Goal: Information Seeking & Learning: Understand process/instructions

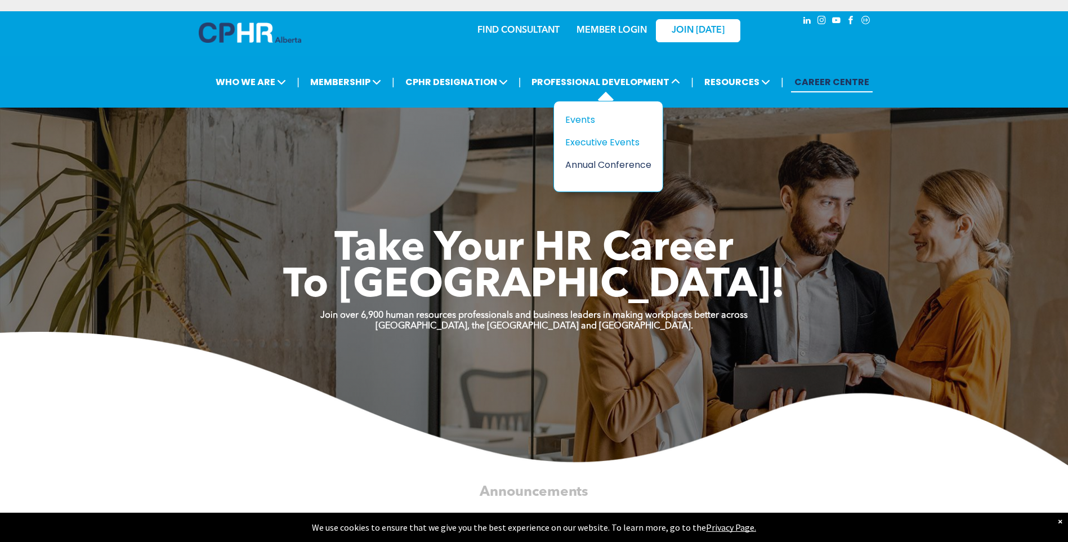
click at [589, 166] on div "Annual Conference" at bounding box center [604, 165] width 78 height 14
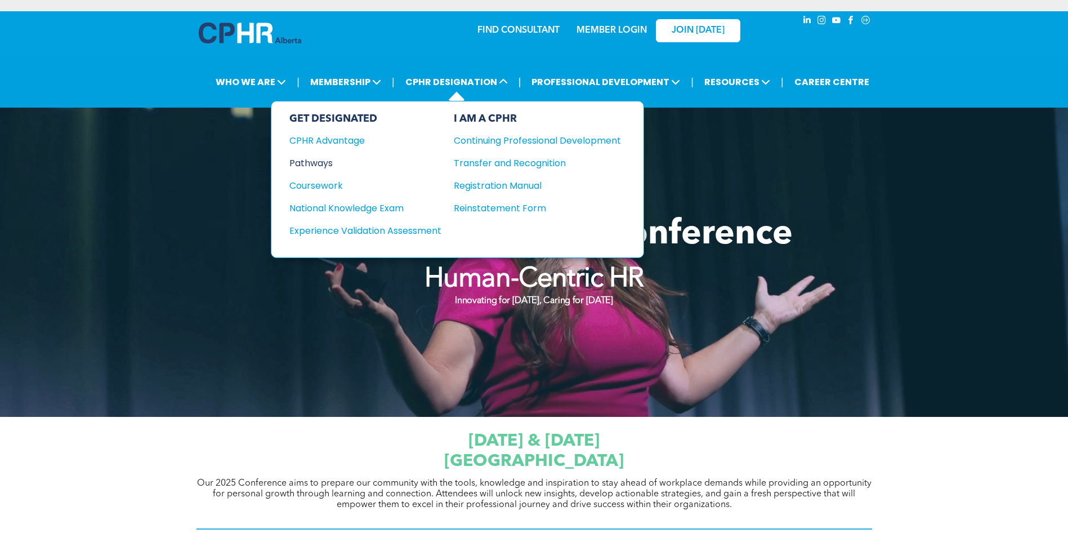
click at [326, 164] on div "Pathways" at bounding box center [357, 163] width 137 height 14
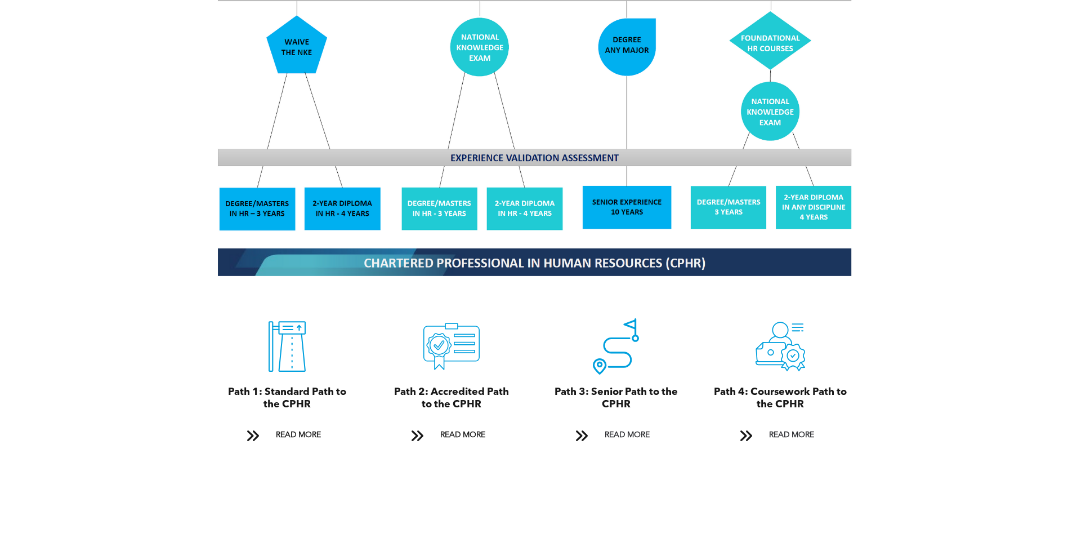
scroll to position [1070, 0]
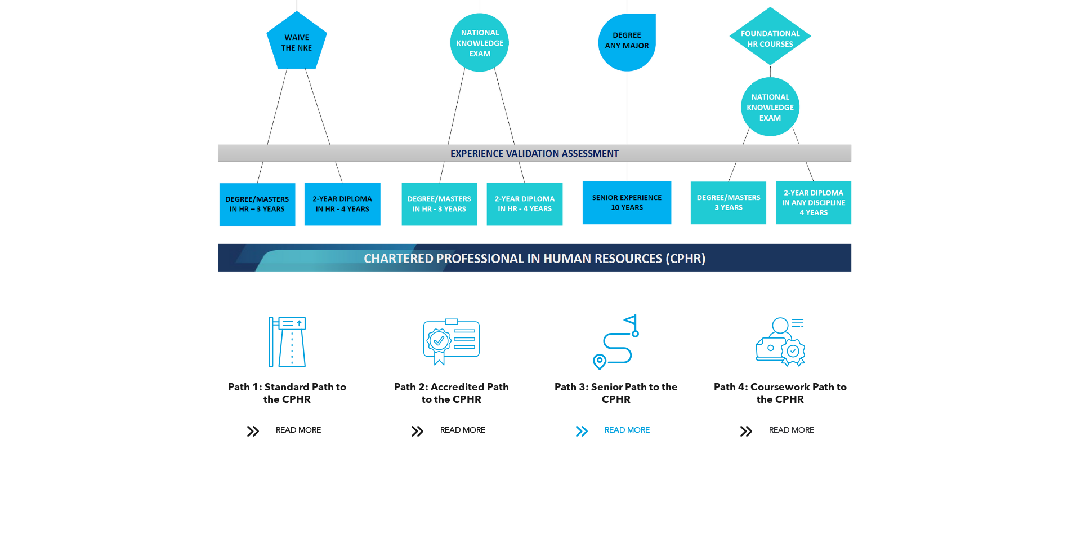
click at [618, 420] on span "READ MORE" at bounding box center [627, 430] width 53 height 21
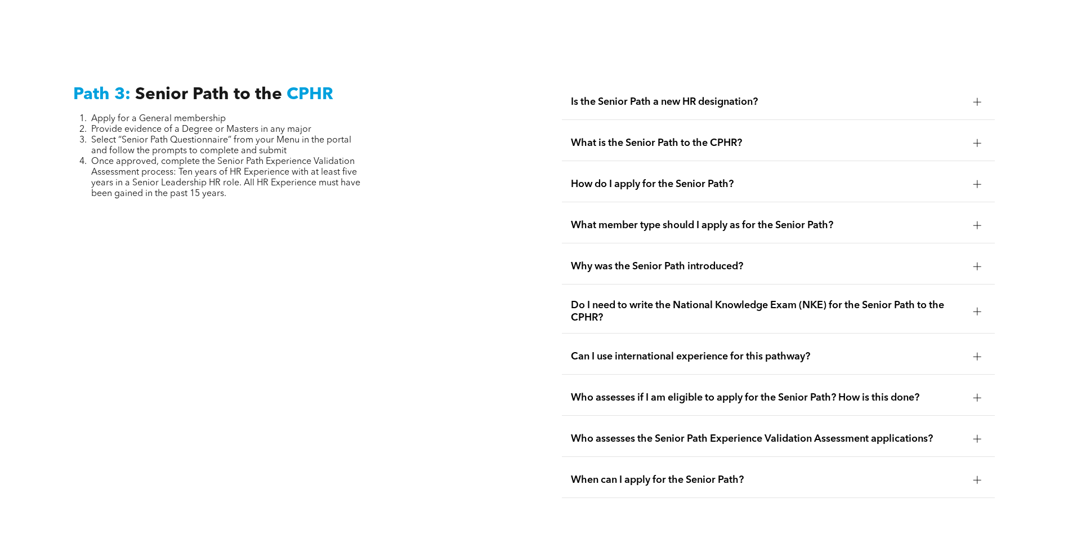
scroll to position [2828, 0]
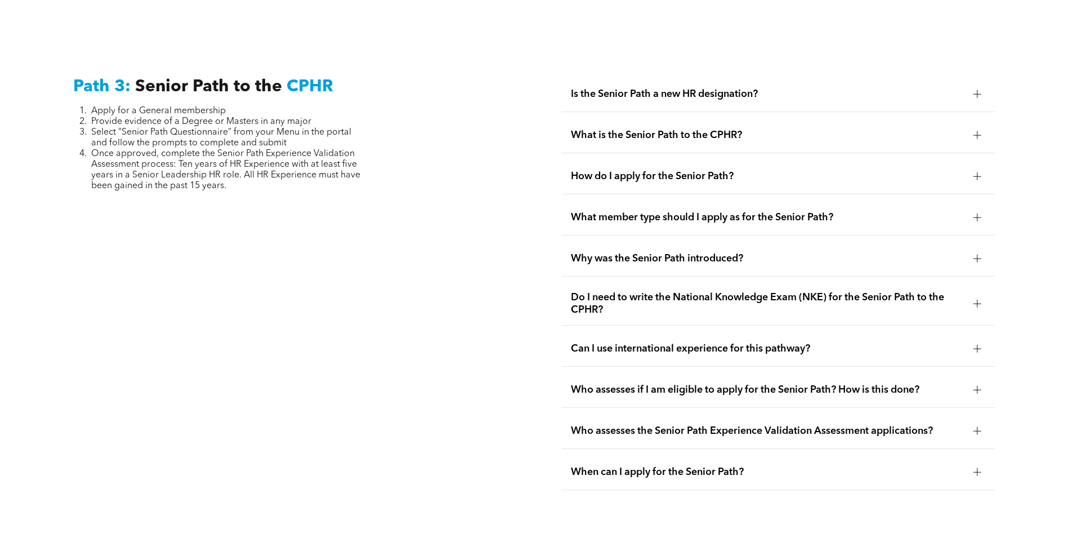
click at [977, 90] on div at bounding box center [977, 94] width 1 height 8
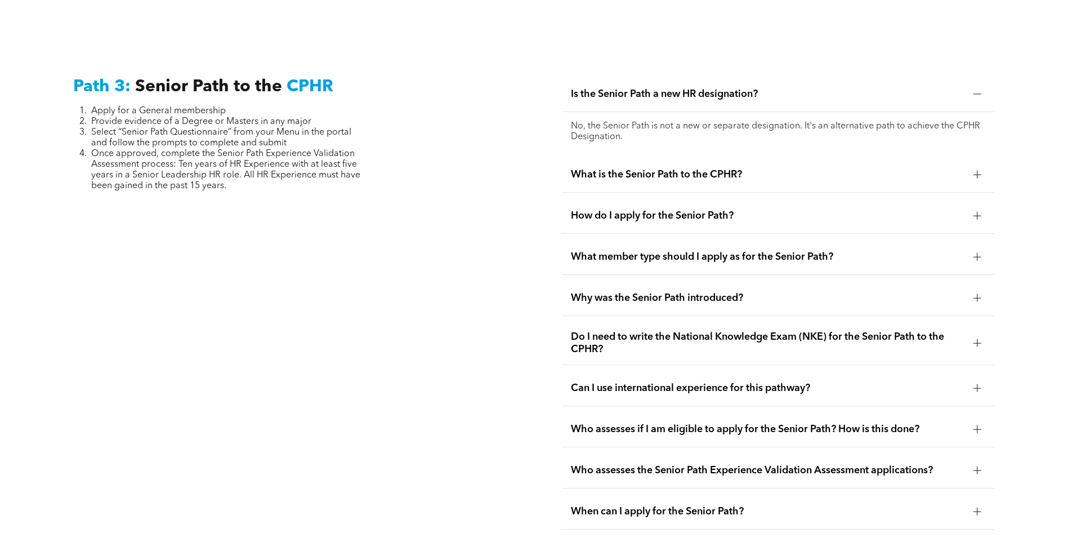
click at [976, 171] on div at bounding box center [978, 175] width 8 height 8
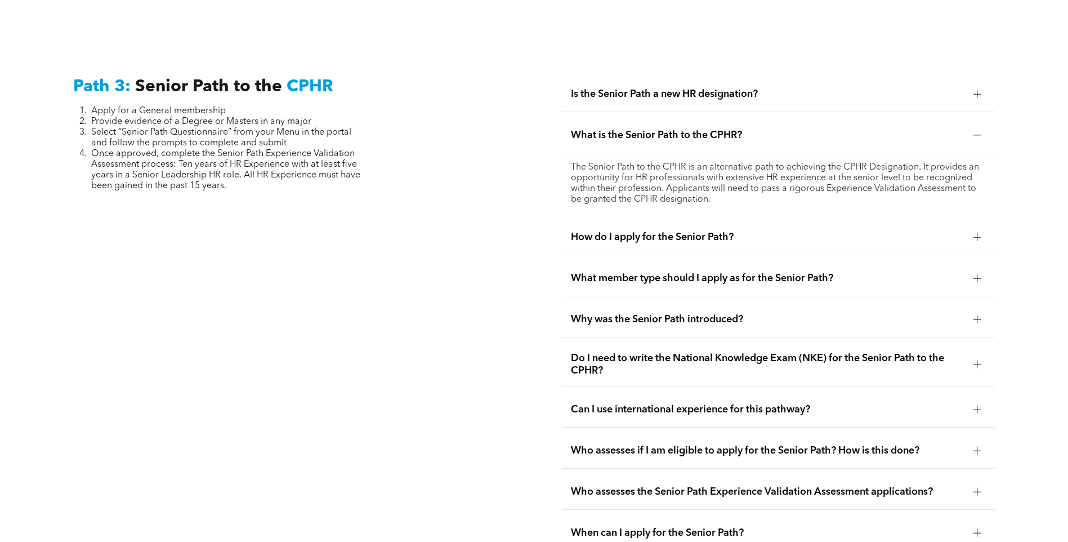
click at [981, 237] on div at bounding box center [978, 237] width 8 height 1
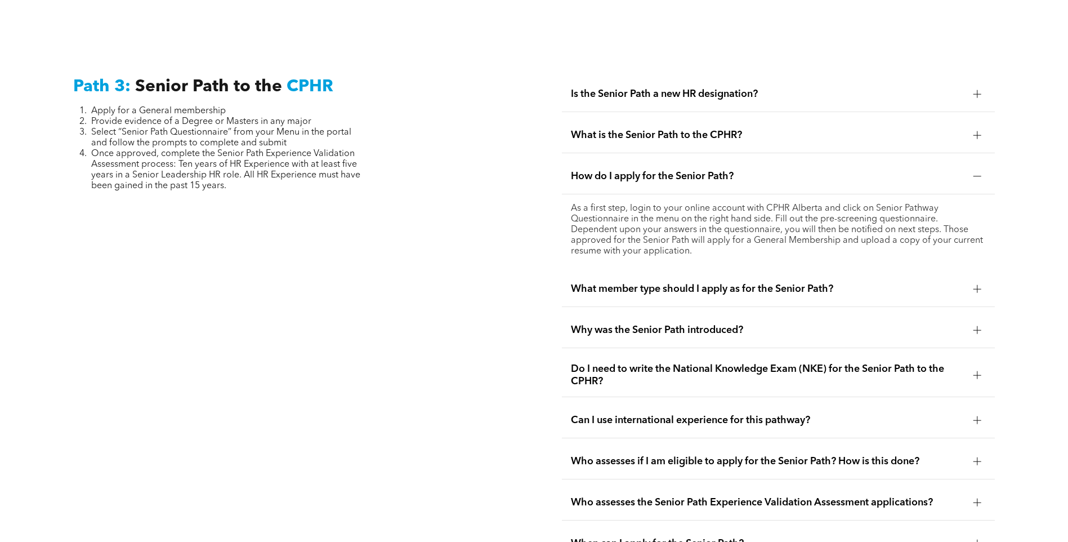
click at [974, 285] on div at bounding box center [978, 289] width 8 height 8
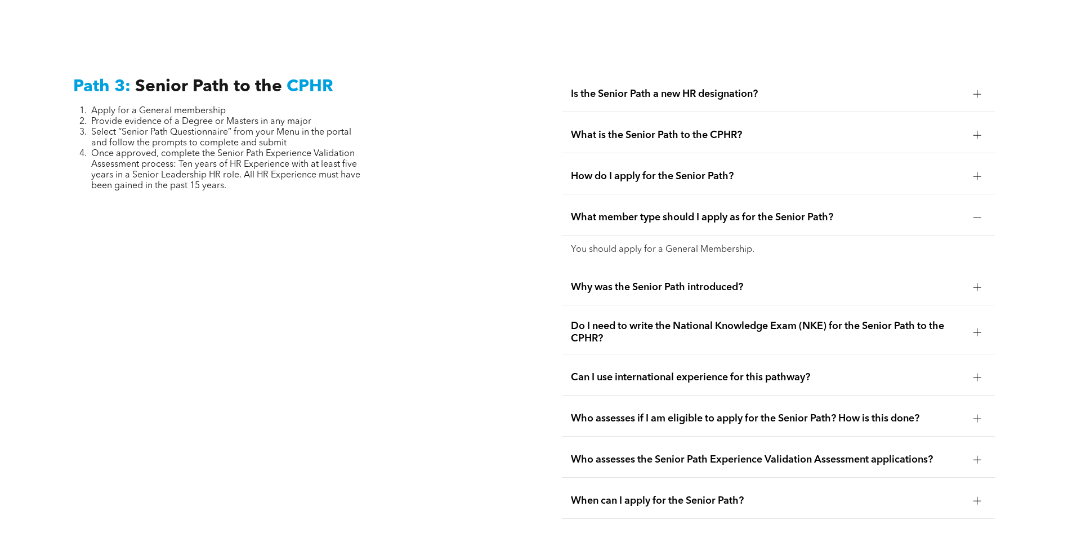
click at [977, 283] on div at bounding box center [978, 287] width 8 height 8
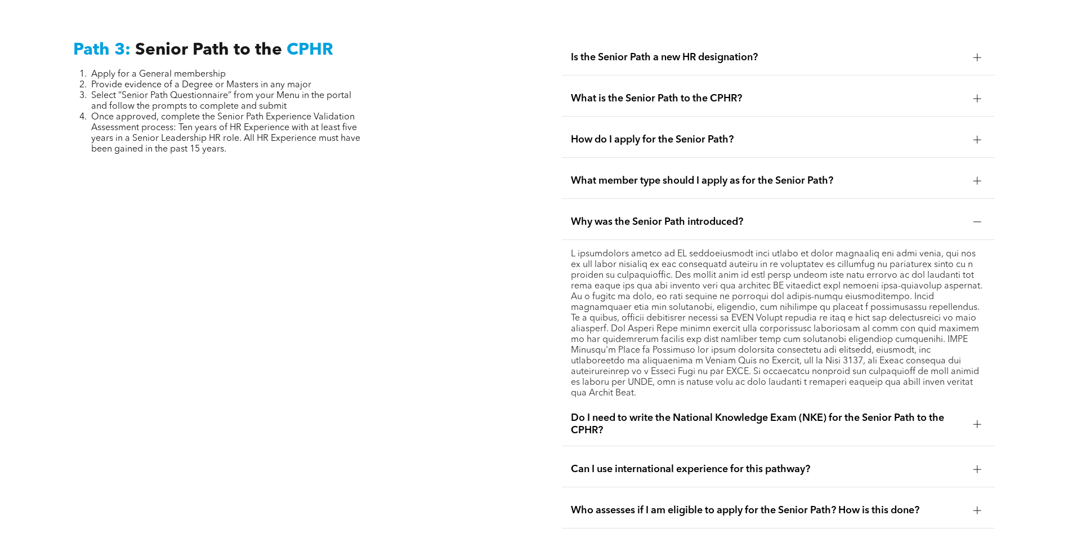
scroll to position [2884, 0]
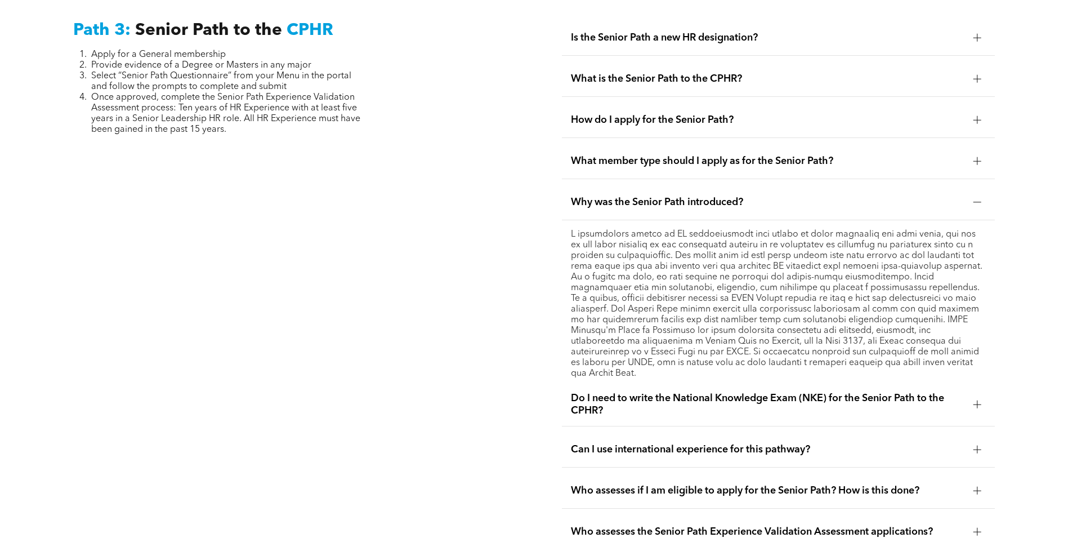
click at [981, 400] on div at bounding box center [978, 404] width 8 height 8
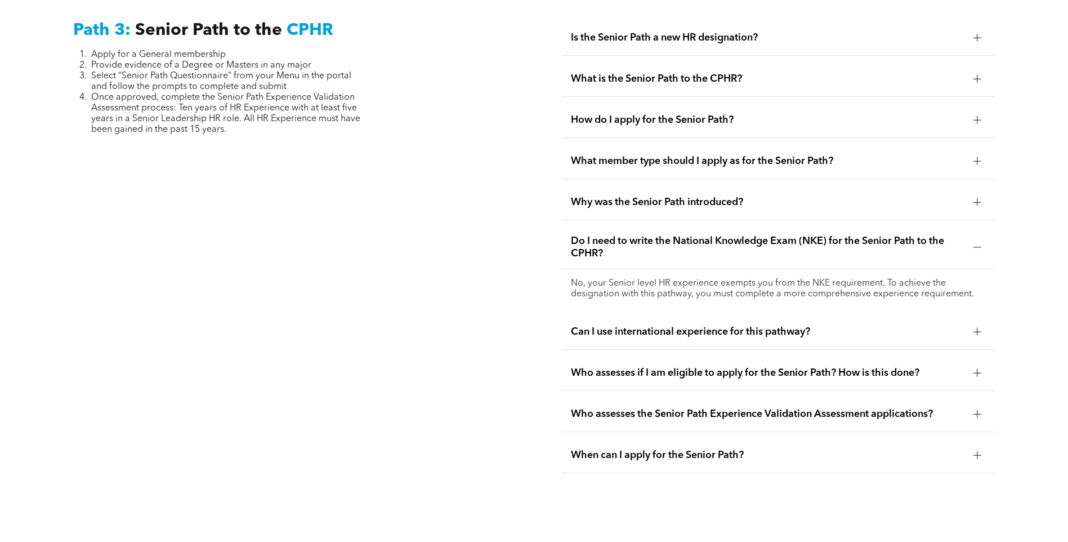
click at [820, 367] on span "Who assesses if I am eligible to apply for the Senior Path? How is this done?" at bounding box center [768, 373] width 394 height 12
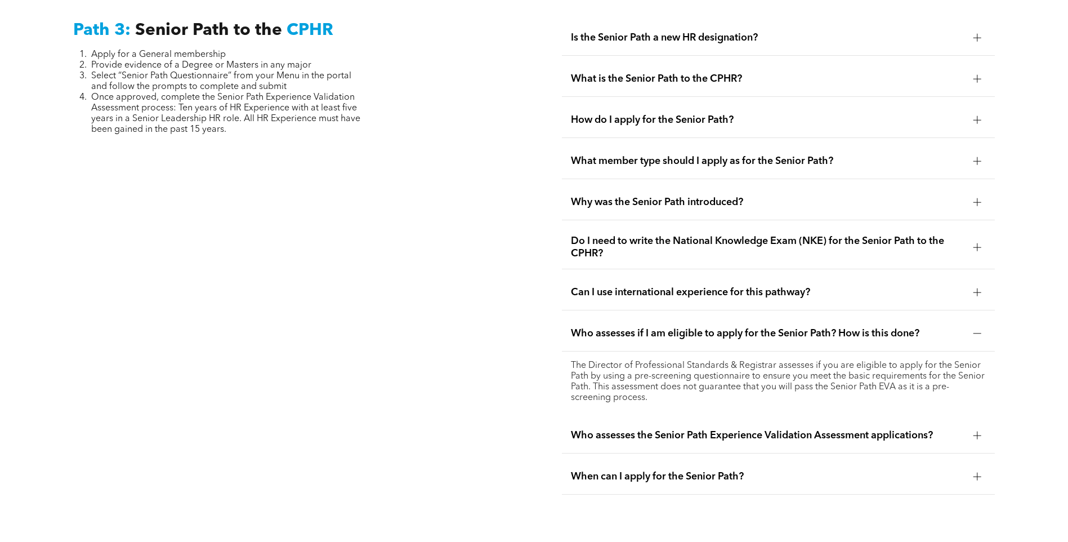
click at [978, 431] on div at bounding box center [978, 435] width 8 height 8
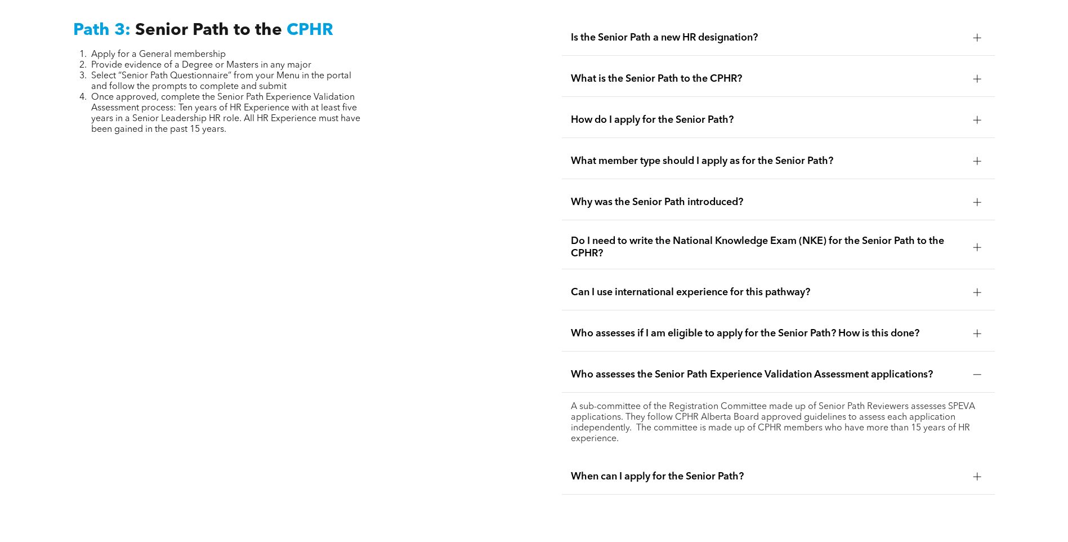
scroll to position [2941, 0]
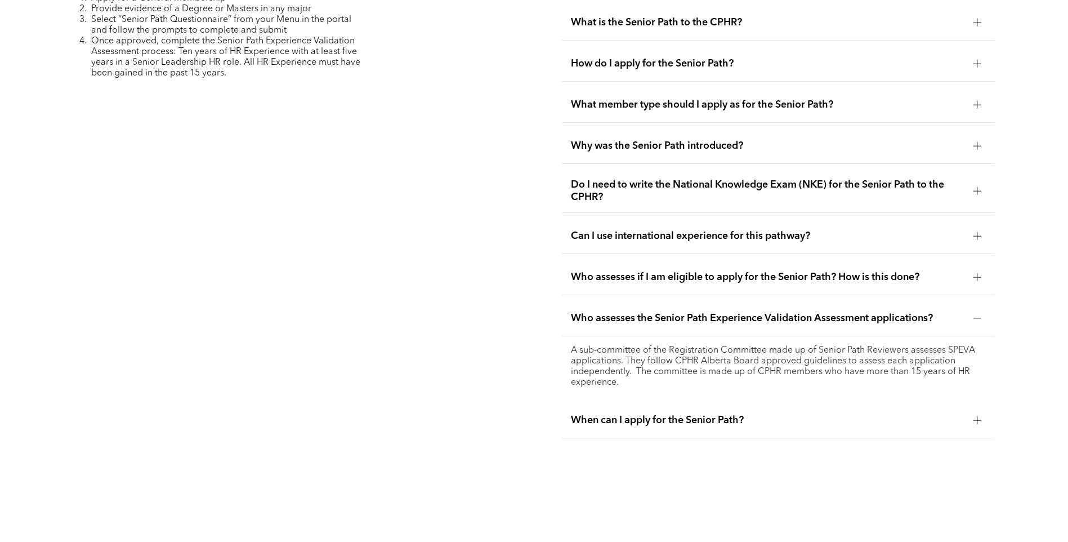
click at [974, 416] on div at bounding box center [978, 420] width 8 height 8
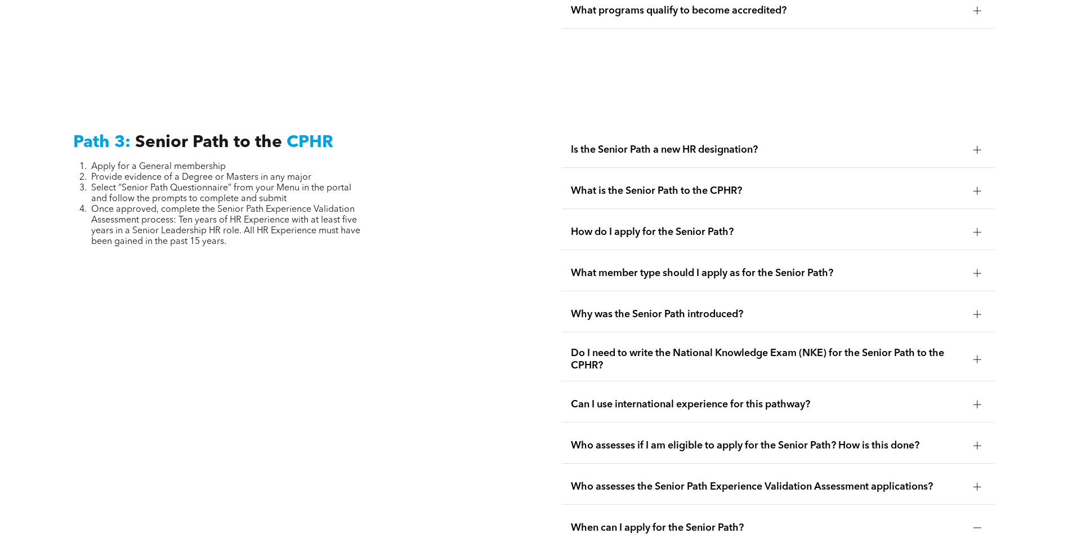
scroll to position [2772, 0]
click at [709, 226] on span "How do I apply for the Senior Path?" at bounding box center [768, 232] width 394 height 12
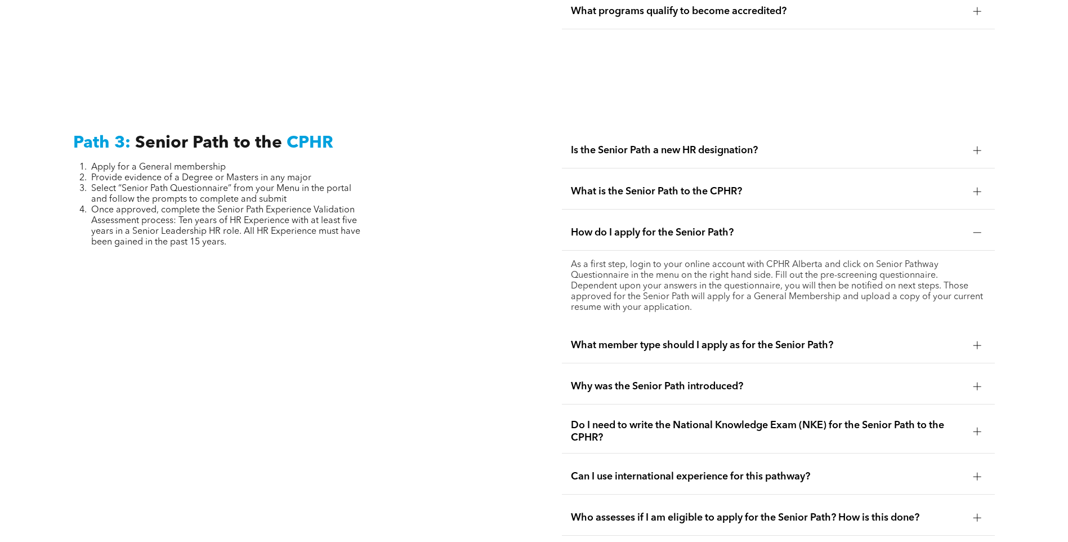
click at [720, 339] on span "What member type should I apply as for the Senior Path?" at bounding box center [768, 345] width 394 height 12
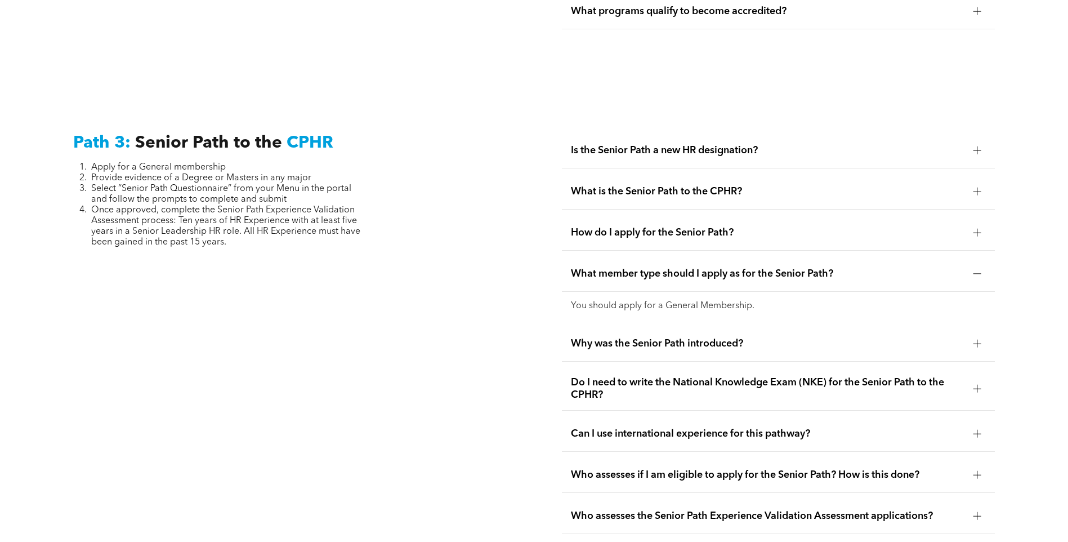
click at [672, 427] on span "Can I use international experience for this pathway?" at bounding box center [768, 433] width 394 height 12
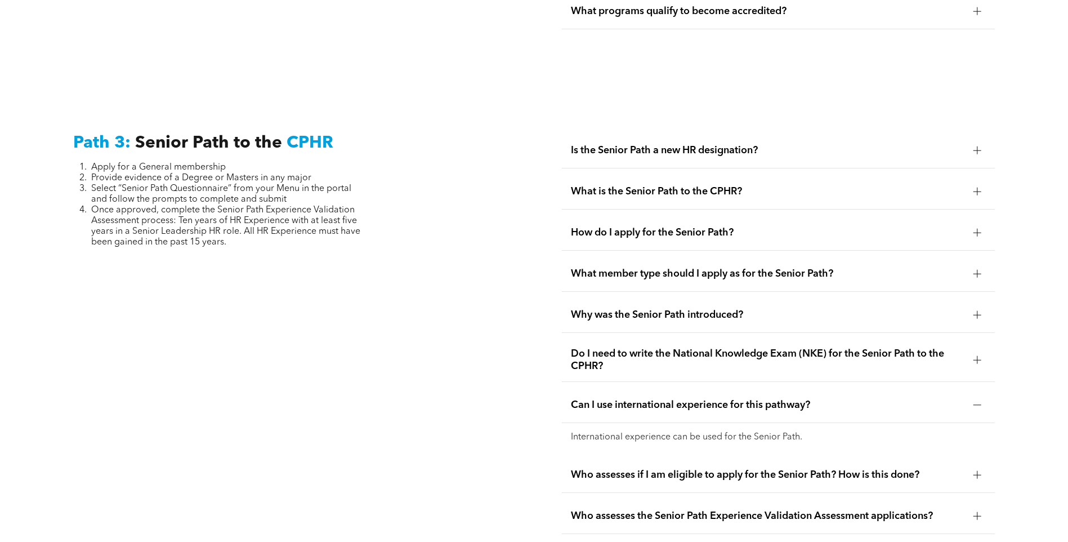
click at [656, 217] on div "How do I apply for the Senior Path?" at bounding box center [778, 232] width 433 height 35
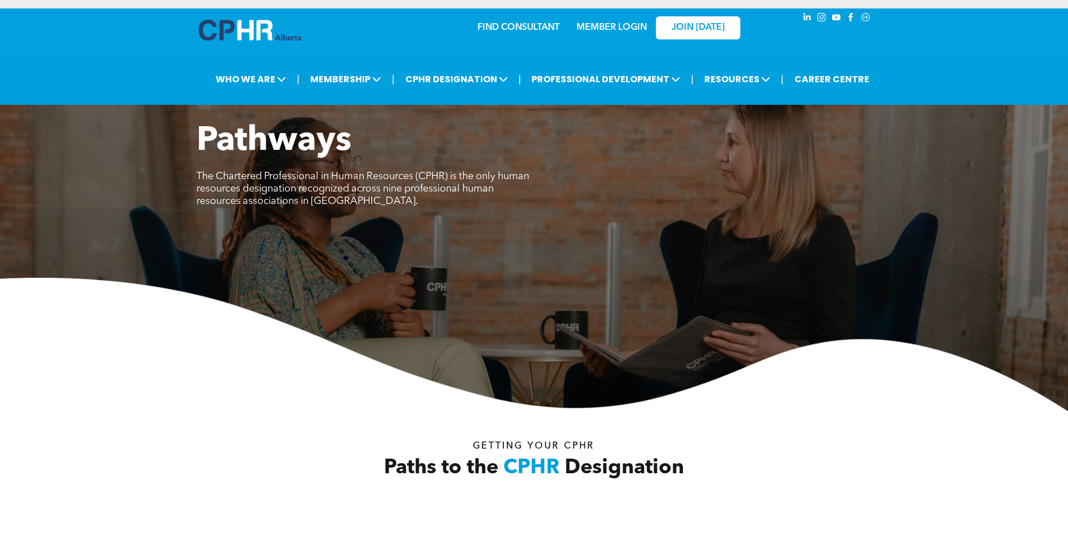
scroll to position [0, 0]
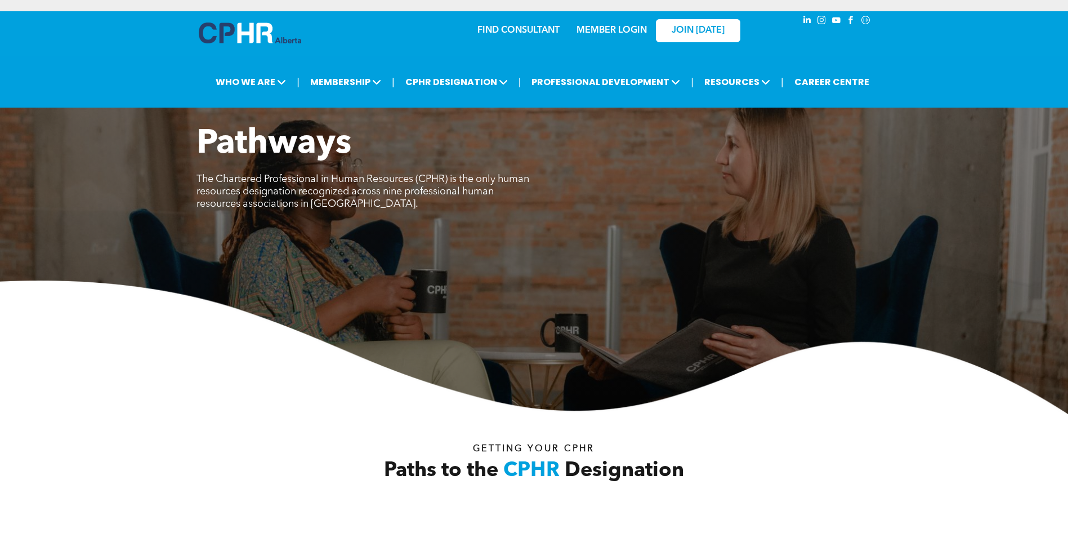
click at [591, 31] on link "MEMBER LOGIN" at bounding box center [612, 30] width 70 height 9
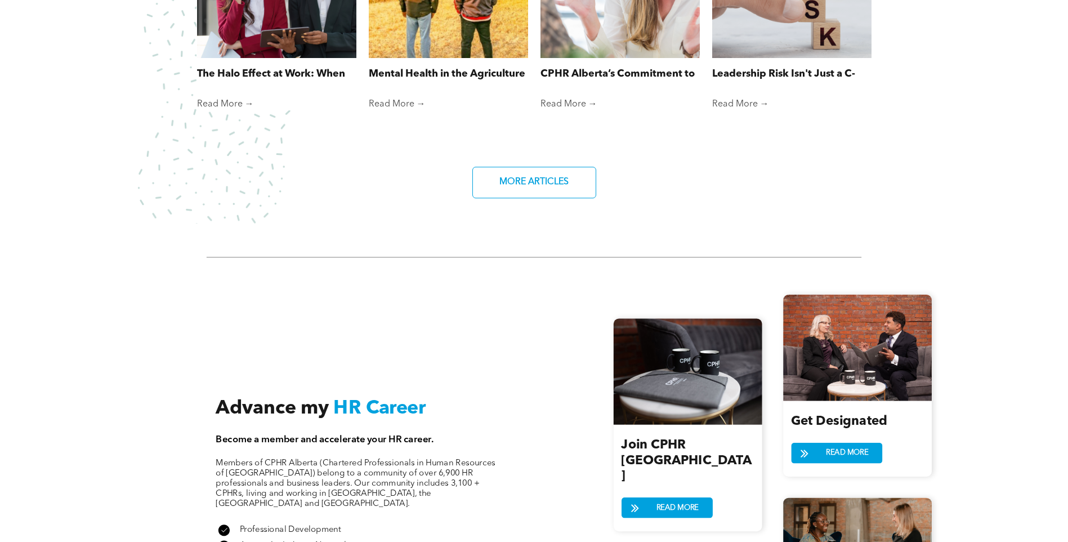
scroll to position [1295, 0]
